Goal: Find specific page/section: Find specific page/section

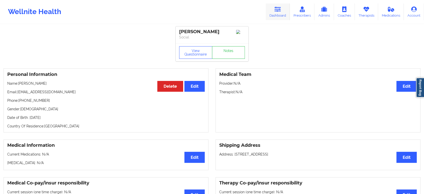
click at [277, 9] on icon at bounding box center [278, 10] width 7 height 6
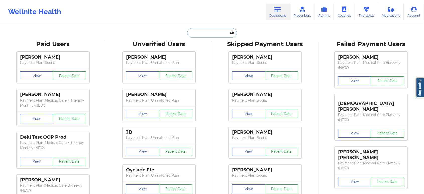
click at [221, 29] on input "text" at bounding box center [212, 33] width 50 height 10
paste input "[EMAIL_ADDRESS][DOMAIN_NAME]"
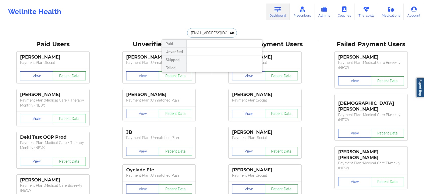
paste input "[PERSON_NAME]"
type input "[PERSON_NAME]"
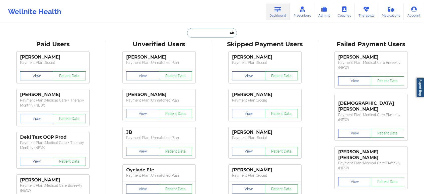
click at [228, 33] on input "text" at bounding box center [212, 33] width 50 height 10
paste input "[EMAIL_ADDRESS][DOMAIN_NAME]"
type input "[EMAIL_ADDRESS][DOMAIN_NAME]"
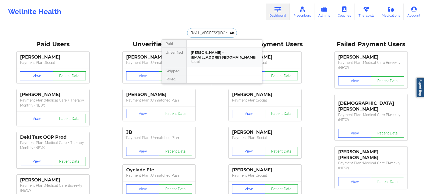
click at [208, 56] on div "[PERSON_NAME] - [EMAIL_ADDRESS][DOMAIN_NAME]" at bounding box center [224, 54] width 67 height 9
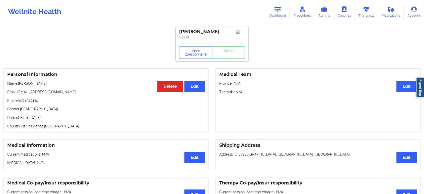
drag, startPoint x: 52, startPoint y: 84, endPoint x: 18, endPoint y: 85, distance: 34.2
click at [18, 85] on p "Name: [PERSON_NAME]" at bounding box center [106, 83] width 198 height 5
copy p "[PERSON_NAME]"
click at [86, 88] on div "Personal Information Edit Delete Name: [PERSON_NAME] Email: [EMAIL_ADDRESS][DOM…" at bounding box center [106, 100] width 205 height 64
drag, startPoint x: 52, startPoint y: 86, endPoint x: 20, endPoint y: 84, distance: 32.7
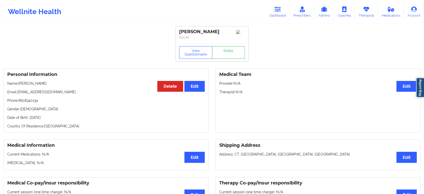
click at [20, 84] on p "Name: [PERSON_NAME]" at bounding box center [106, 83] width 198 height 5
copy p "[PERSON_NAME]"
click at [280, 8] on icon at bounding box center [278, 10] width 7 height 6
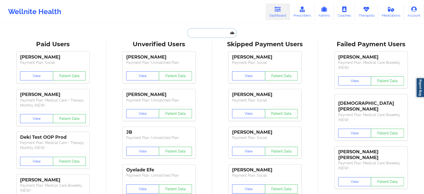
click at [220, 30] on input "text" at bounding box center [212, 33] width 50 height 10
paste input "[EMAIL_ADDRESS][DOMAIN_NAME]"
type input "[EMAIL_ADDRESS][DOMAIN_NAME]"
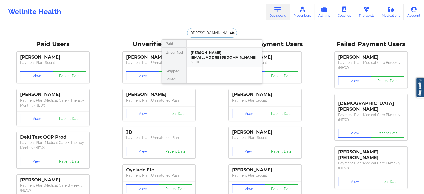
click at [218, 60] on div "Social" at bounding box center [224, 62] width 67 height 4
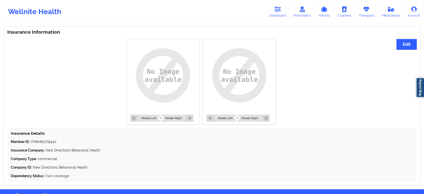
drag, startPoint x: 100, startPoint y: 142, endPoint x: 112, endPoint y: 97, distance: 47.0
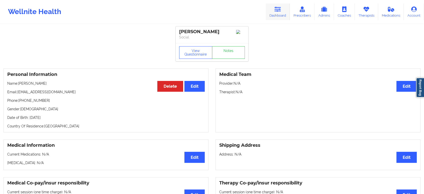
click at [277, 11] on icon at bounding box center [278, 10] width 7 height 6
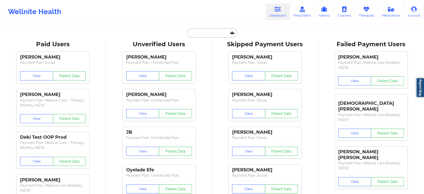
click at [209, 34] on input "text" at bounding box center [212, 33] width 50 height 10
paste input "[PERSON_NAME]"
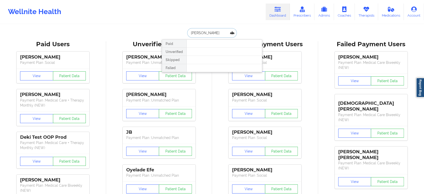
paste input "[EMAIL_ADDRESS][DOMAIN_NAME]"
click at [213, 31] on input "[EMAIL_ADDRESS][DOMAIN_NAME]" at bounding box center [212, 33] width 50 height 10
paste input "[EMAIL_ADDRESS][DOMAIN_NAME]"
type input "[EMAIL_ADDRESS][DOMAIN_NAME]"
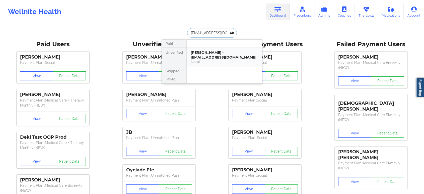
click at [212, 52] on div "[PERSON_NAME] - [EMAIL_ADDRESS][DOMAIN_NAME]" at bounding box center [224, 54] width 67 height 9
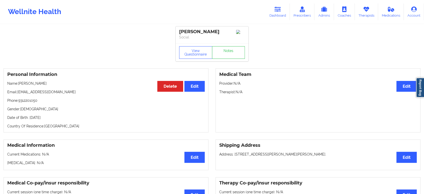
drag, startPoint x: 53, startPoint y: 86, endPoint x: 19, endPoint y: 85, distance: 34.4
click at [19, 85] on p "Name: [PERSON_NAME]" at bounding box center [106, 83] width 198 height 5
copy p "[PERSON_NAME]"
click at [275, 12] on link "Dashboard" at bounding box center [278, 12] width 24 height 17
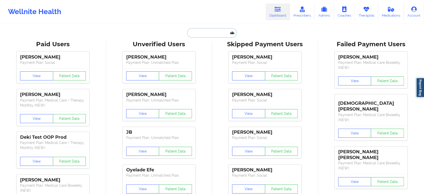
click at [210, 28] on input "text" at bounding box center [212, 33] width 50 height 10
paste input "[PERSON_NAME]"
type input "[PERSON_NAME]"
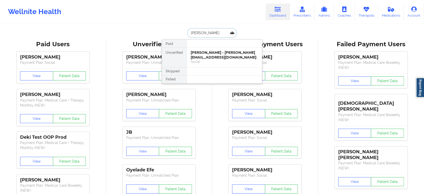
click at [219, 56] on div "[PERSON_NAME] - [PERSON_NAME][EMAIL_ADDRESS][DOMAIN_NAME]" at bounding box center [224, 54] width 67 height 9
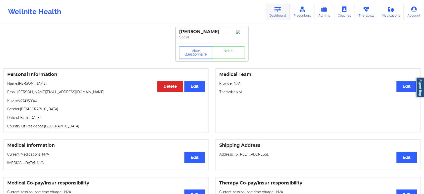
click at [280, 14] on link "Dashboard" at bounding box center [278, 12] width 24 height 17
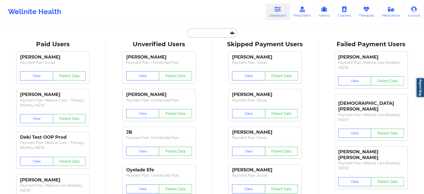
click at [225, 31] on input "text" at bounding box center [212, 33] width 50 height 10
paste input "[EMAIL_ADDRESS][PERSON_NAME][DOMAIN_NAME]"
type input "[EMAIL_ADDRESS][PERSON_NAME][DOMAIN_NAME]"
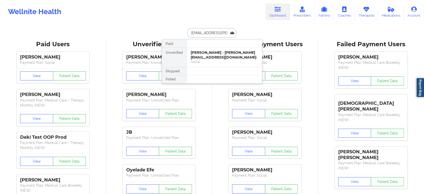
click at [221, 53] on div "[PERSON_NAME] - [PERSON_NAME][EMAIL_ADDRESS][DOMAIN_NAME]" at bounding box center [224, 54] width 67 height 9
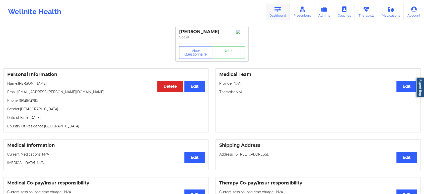
click at [286, 11] on link "Dashboard" at bounding box center [278, 12] width 24 height 17
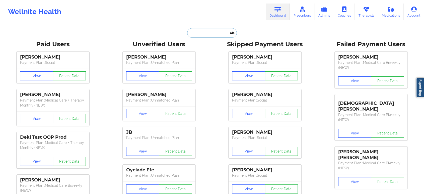
click at [219, 30] on input "text" at bounding box center [212, 33] width 50 height 10
paste input "[EMAIL_ADDRESS][DOMAIN_NAME]"
type input "[EMAIL_ADDRESS][DOMAIN_NAME]"
paste input "[PERSON_NAME]"
type input "[PERSON_NAME]"
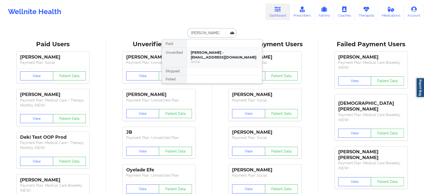
click at [222, 56] on div "[PERSON_NAME] - [EMAIL_ADDRESS][DOMAIN_NAME]" at bounding box center [224, 54] width 67 height 9
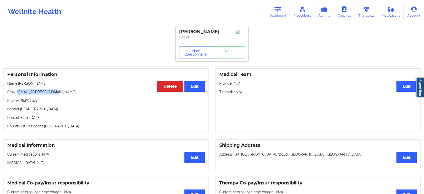
drag, startPoint x: 66, startPoint y: 94, endPoint x: 19, endPoint y: 94, distance: 47.5
click at [19, 94] on p "Email: [EMAIL_ADDRESS][DOMAIN_NAME]" at bounding box center [106, 91] width 198 height 5
copy p "[EMAIL_ADDRESS][DOMAIN_NAME]"
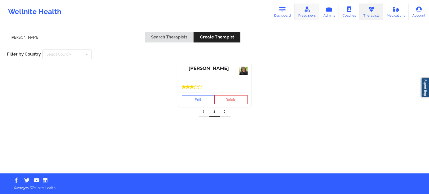
drag, startPoint x: 0, startPoint y: 0, endPoint x: 308, endPoint y: 11, distance: 307.8
click at [308, 11] on icon at bounding box center [306, 10] width 7 height 6
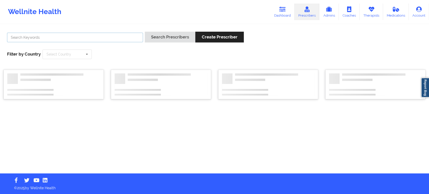
click at [123, 34] on input "text" at bounding box center [75, 38] width 136 height 10
paste input "Erena Toney"
click at [167, 38] on button "Search Prescribers" at bounding box center [170, 37] width 50 height 11
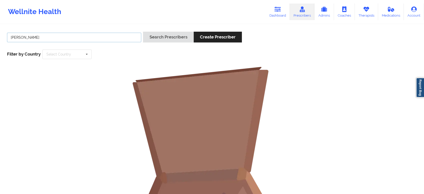
click at [107, 33] on input "Erena Toney" at bounding box center [74, 38] width 134 height 10
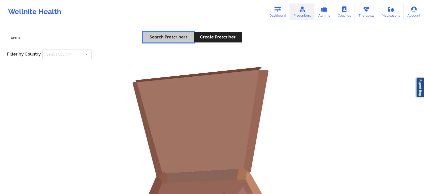
click at [174, 40] on button "Search Prescribers" at bounding box center [168, 37] width 50 height 11
click at [110, 39] on input "Erena" at bounding box center [74, 38] width 134 height 10
paste input "Toney"
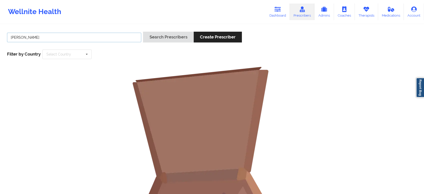
type input "Erena Tony"
click at [143, 32] on button "Search Prescribers" at bounding box center [168, 37] width 50 height 11
click at [368, 9] on icon at bounding box center [366, 10] width 7 height 6
